Goal: Task Accomplishment & Management: Use online tool/utility

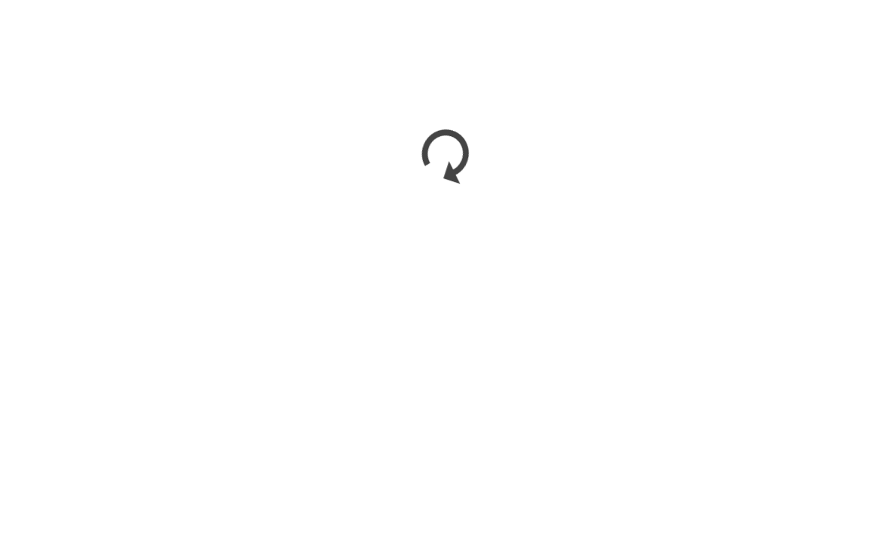
scroll to position [1419, 0]
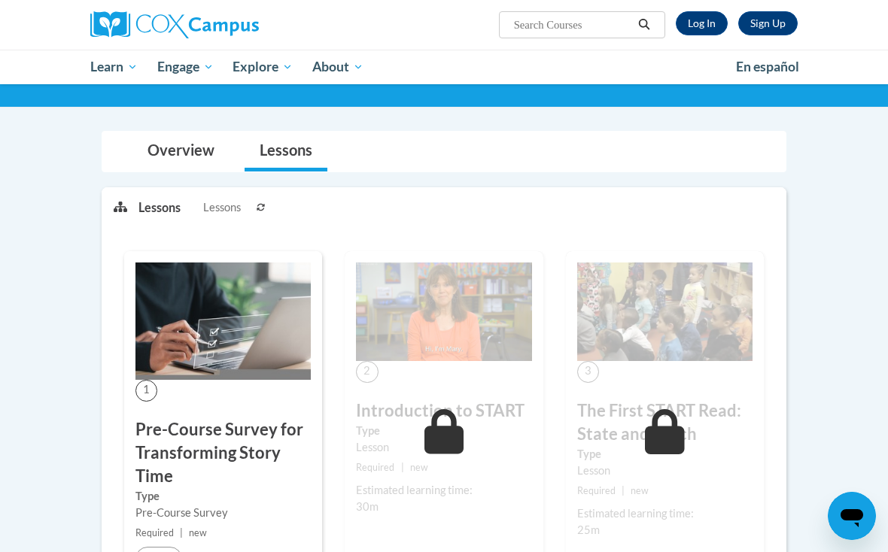
scroll to position [83, 0]
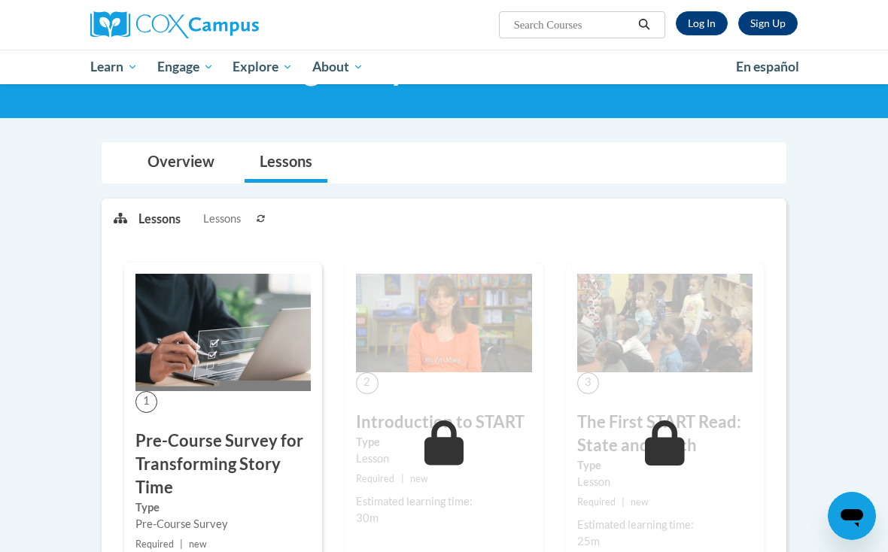
click at [167, 149] on link "Overview" at bounding box center [180, 163] width 97 height 40
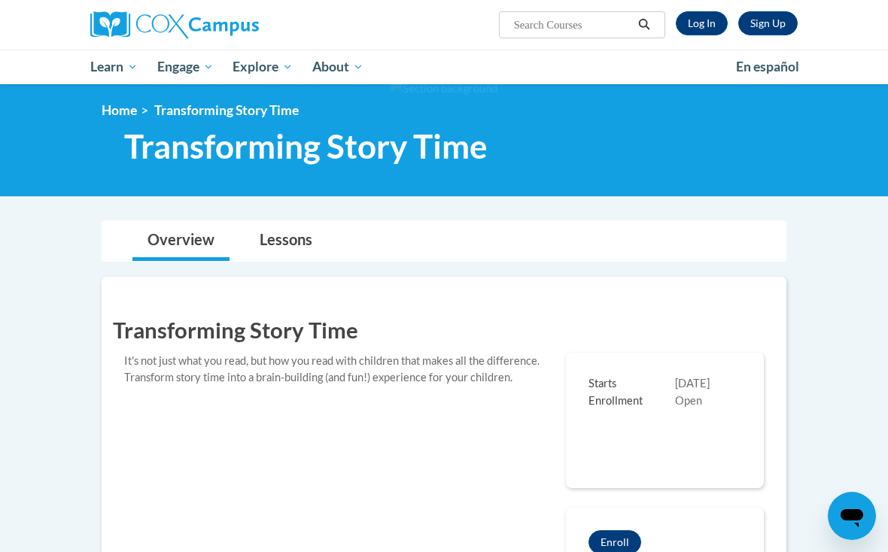
scroll to position [0, 0]
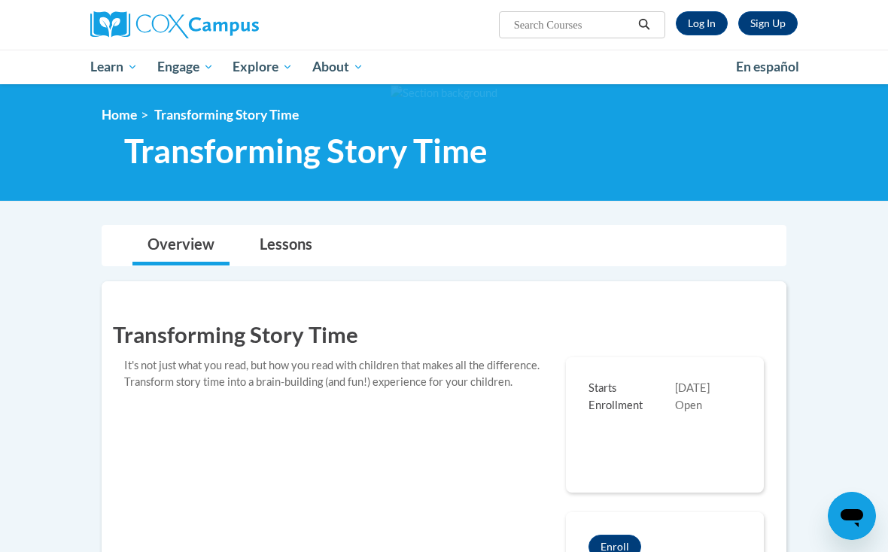
click at [708, 25] on link "Log In" at bounding box center [702, 23] width 52 height 24
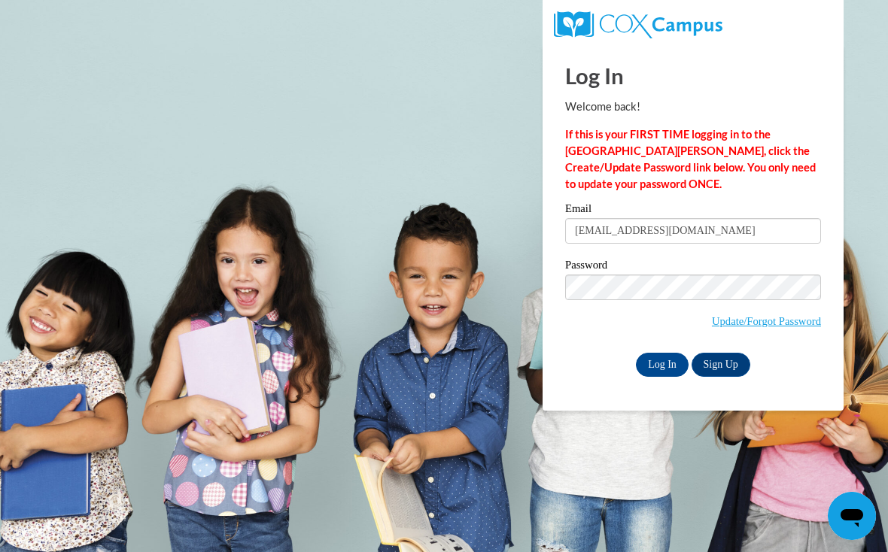
type input "scarletdaniela2004@yahoo.com"
click at [662, 363] on input "Log In" at bounding box center [662, 365] width 53 height 24
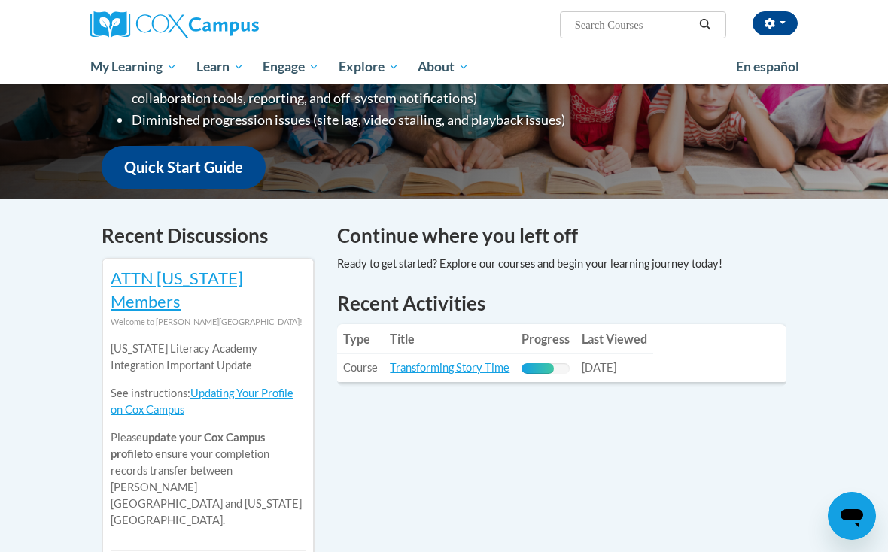
scroll to position [347, 0]
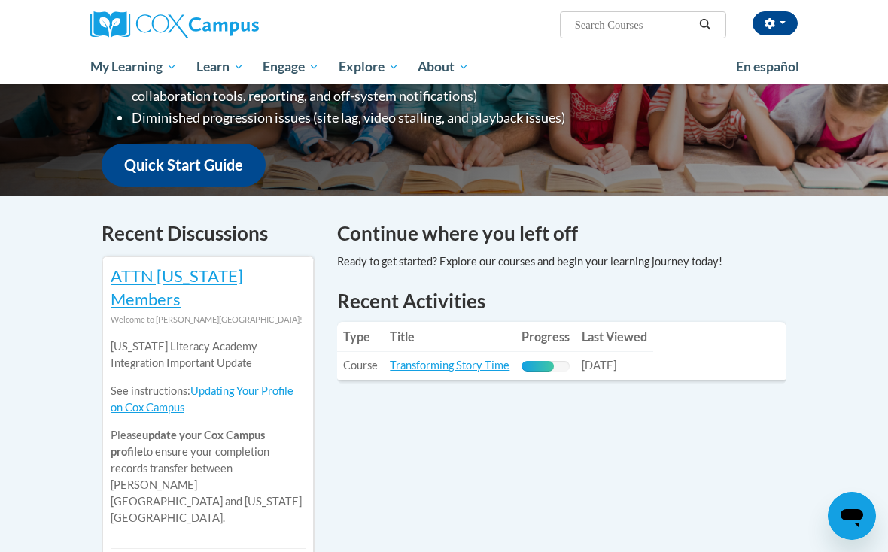
click at [487, 364] on link "Transforming Story Time" at bounding box center [450, 365] width 120 height 13
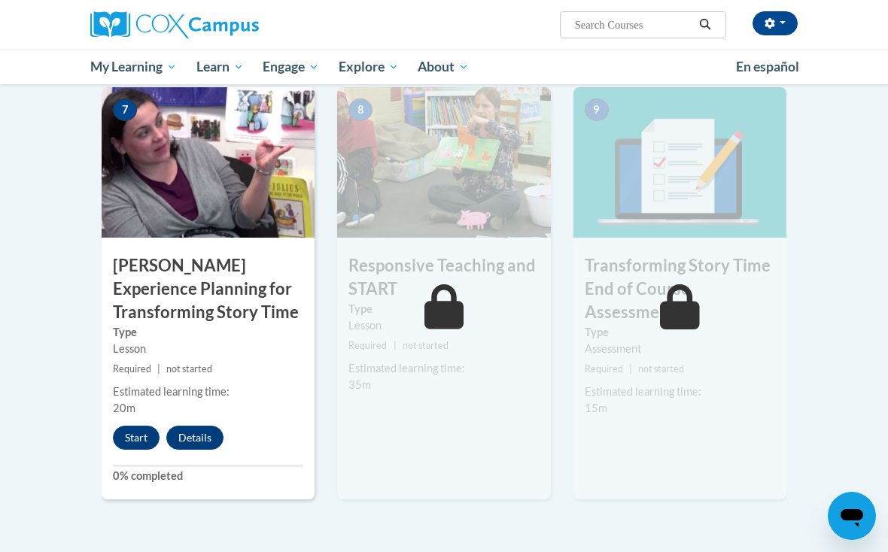
scroll to position [1146, 0]
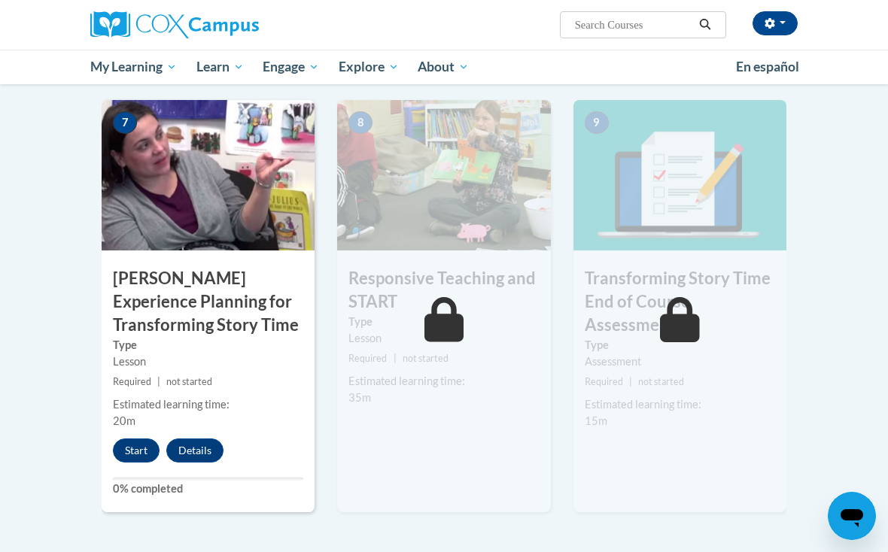
click at [141, 440] on button "Start" at bounding box center [136, 451] width 47 height 24
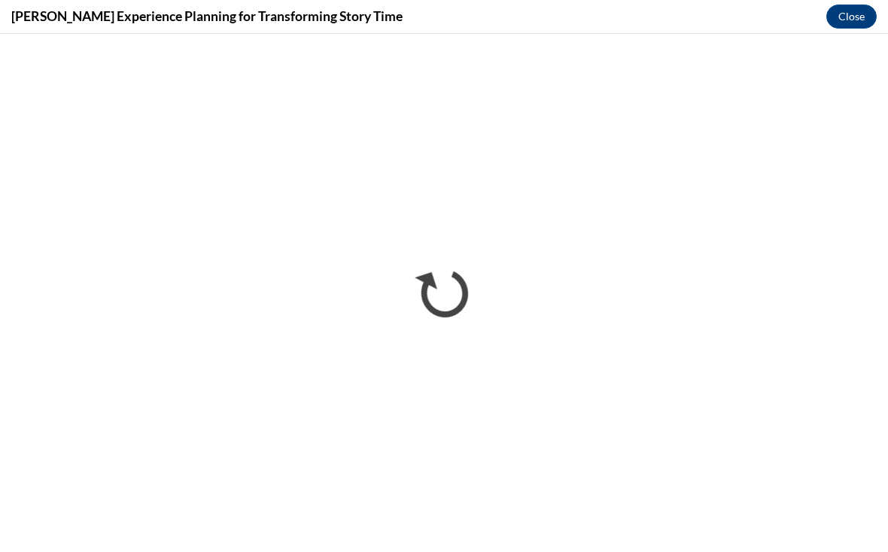
scroll to position [0, 0]
